Goal: Transaction & Acquisition: Purchase product/service

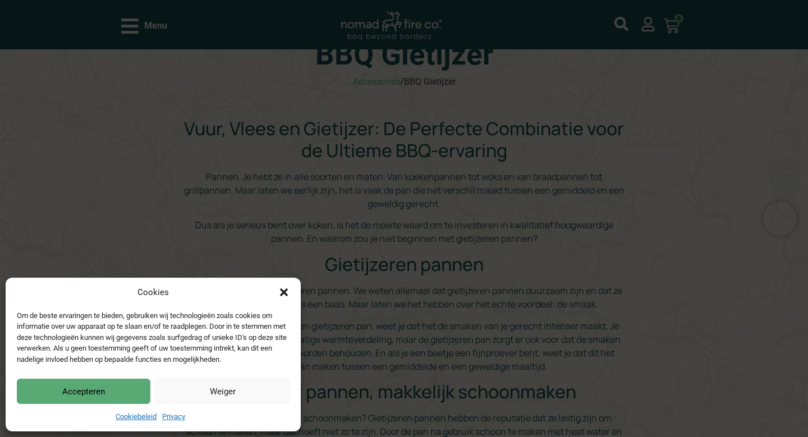
scroll to position [73, 0]
click at [220, 394] on button "Weiger" at bounding box center [223, 391] width 134 height 25
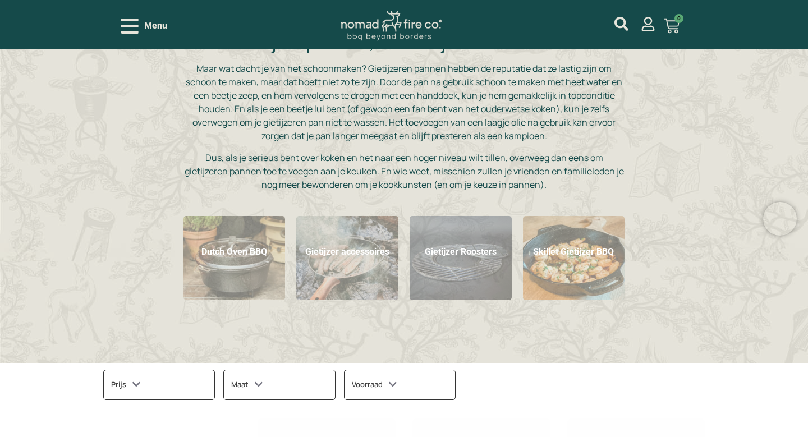
scroll to position [422, 0]
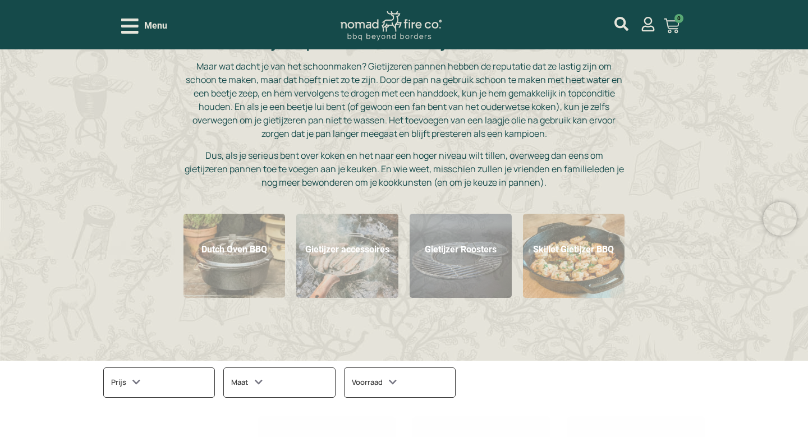
click at [355, 344] on div "BBQ Gietijzer Accessoires / BBQ Gietijzer Vuur, Vlees en Gietijzer: De Perfecte…" at bounding box center [404, 5] width 808 height 712
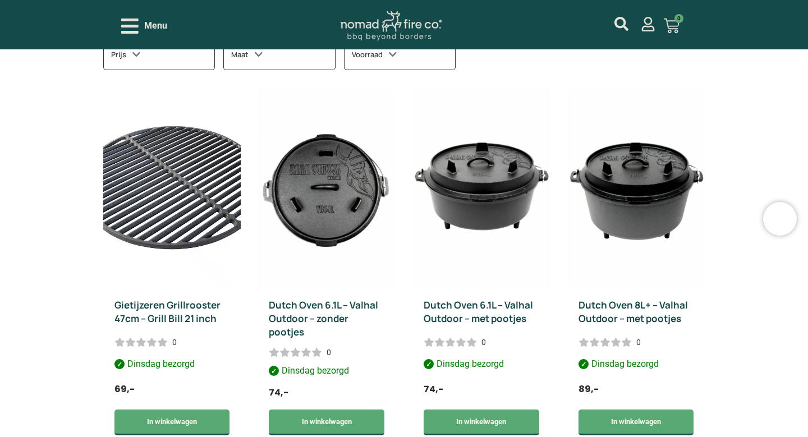
scroll to position [739, 0]
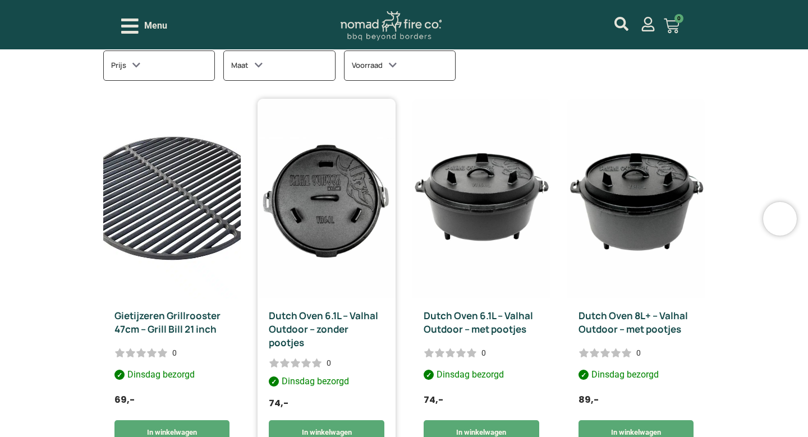
click at [353, 200] on img at bounding box center [326, 199] width 138 height 200
click at [353, 203] on img at bounding box center [326, 199] width 138 height 200
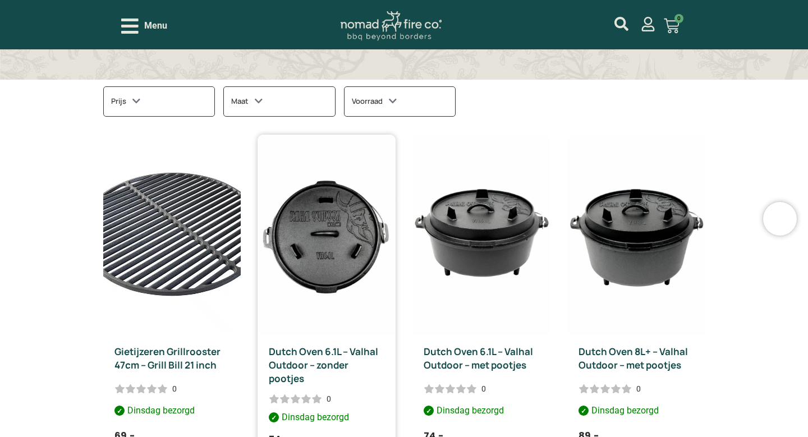
scroll to position [703, 0]
click at [270, 93] on div "Maat" at bounding box center [279, 101] width 112 height 30
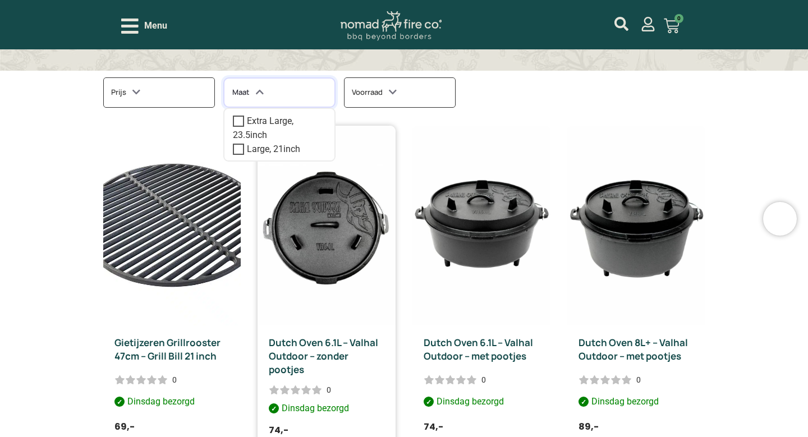
scroll to position [711, 0]
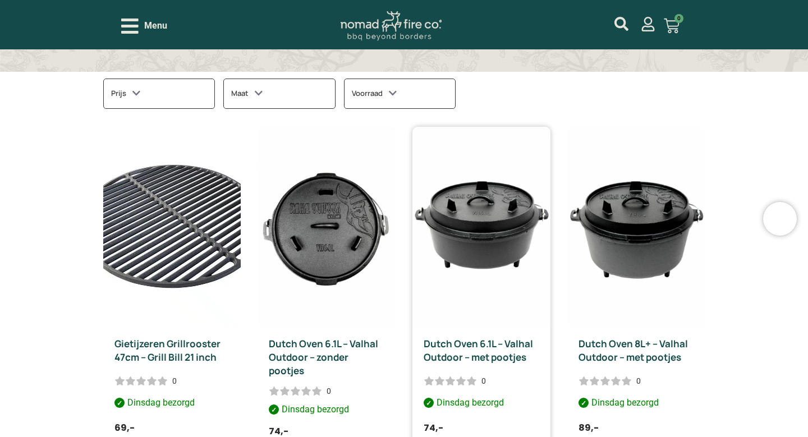
click at [479, 231] on img at bounding box center [481, 227] width 138 height 200
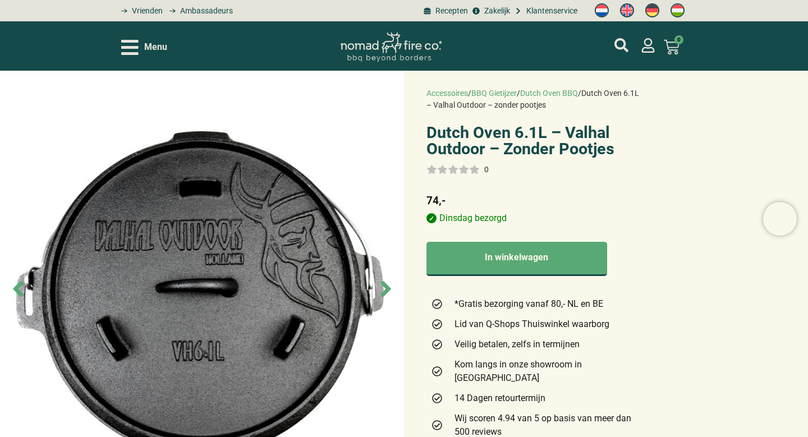
click at [324, 259] on img at bounding box center [202, 289] width 404 height 437
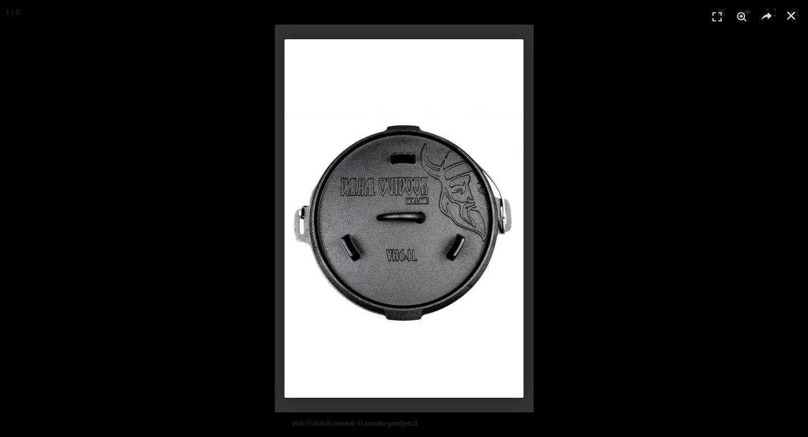
scroll to position [18, 0]
click at [526, 215] on div "1 / 1" at bounding box center [403, 218] width 729 height 358
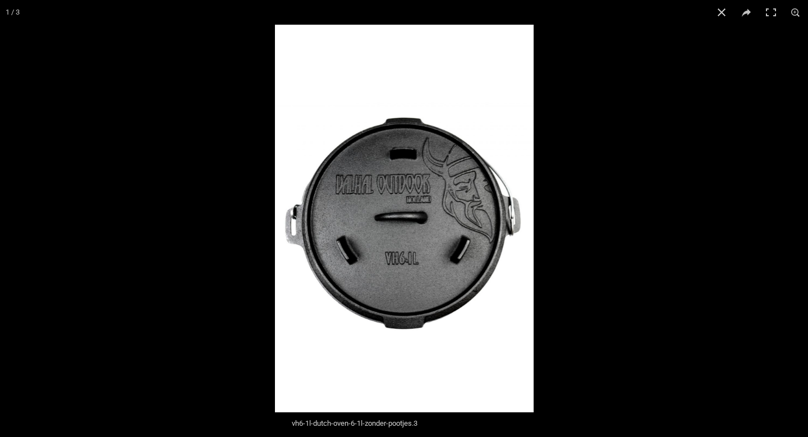
click at [801, 226] on button "Next (arrow right)" at bounding box center [787, 219] width 39 height 56
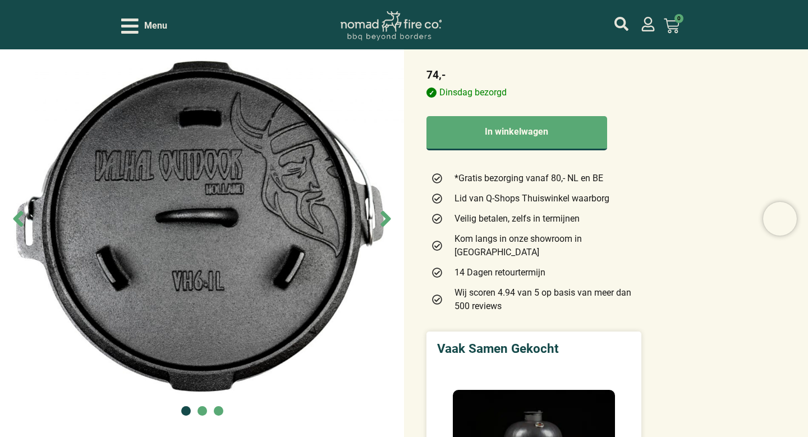
scroll to position [94, 0]
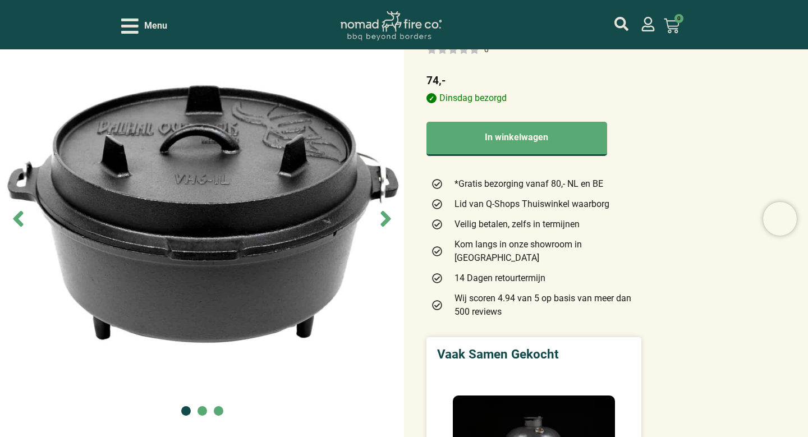
scroll to position [125, 0]
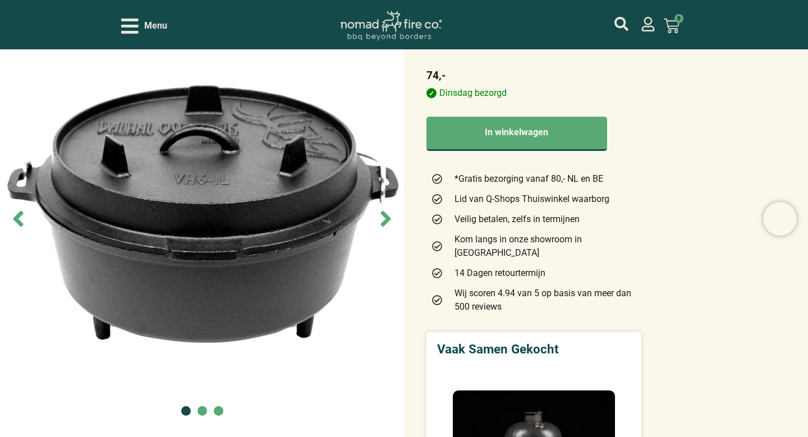
click at [296, 217] on img at bounding box center [202, 218] width 404 height 437
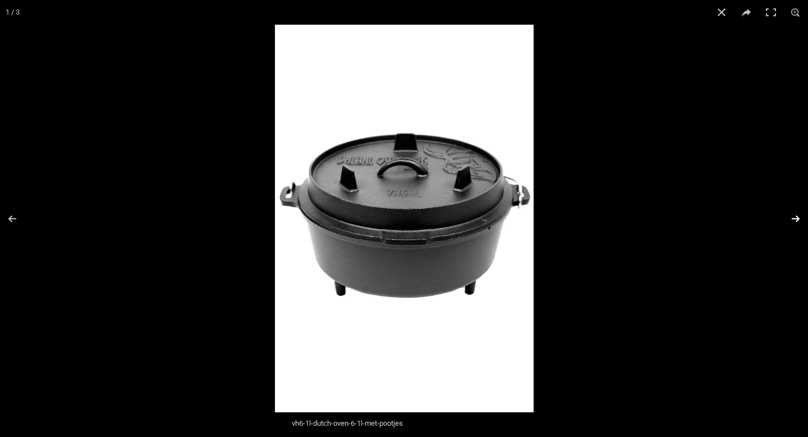
click at [793, 217] on button "Next (arrow right)" at bounding box center [787, 219] width 39 height 56
